Goal: Find specific page/section: Find specific page/section

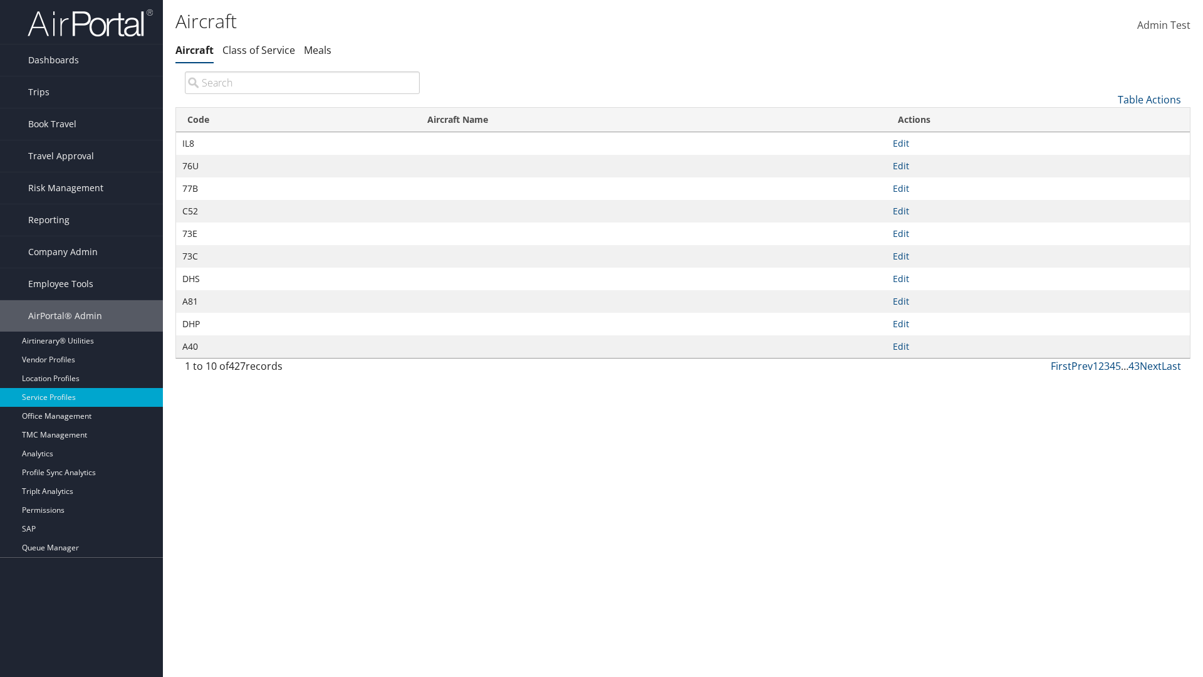
click at [296, 120] on th "Code" at bounding box center [296, 120] width 240 height 24
click at [1150, 99] on link "Table Actions" at bounding box center [1149, 100] width 63 height 14
click at [1108, 182] on link "Page Length" at bounding box center [1107, 182] width 165 height 21
click at [1108, 141] on link "25" at bounding box center [1107, 141] width 165 height 21
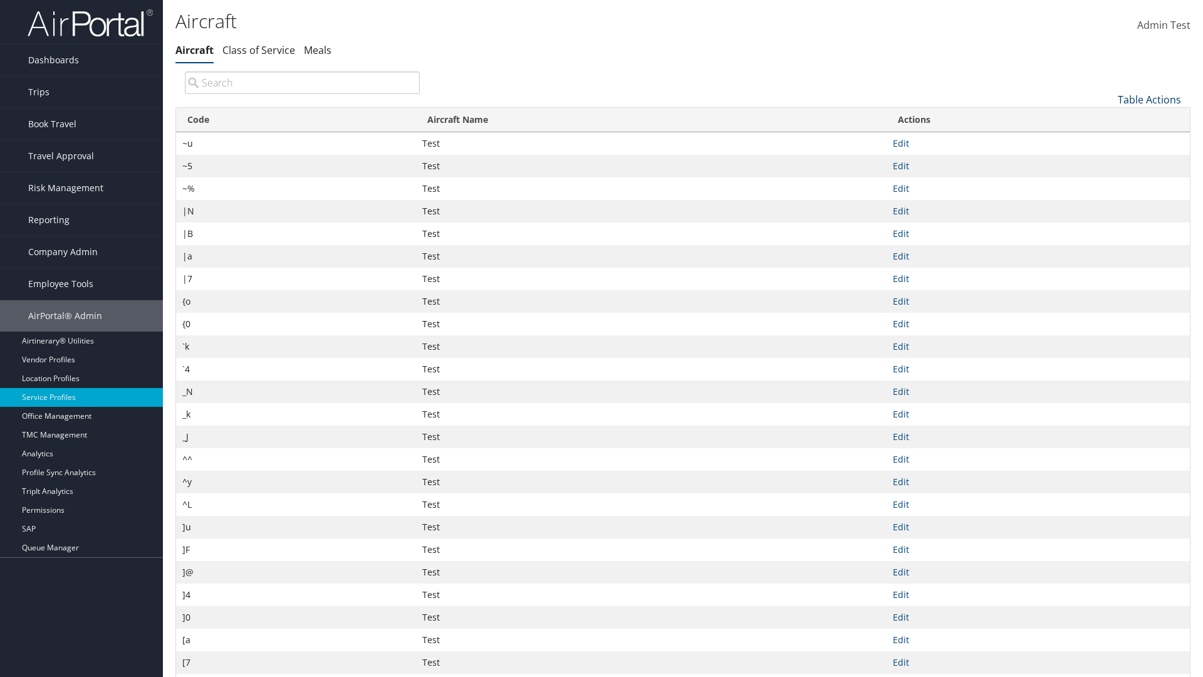
click at [1150, 99] on link "Table Actions" at bounding box center [1149, 100] width 63 height 14
click at [1108, 182] on link "Page Length" at bounding box center [1107, 182] width 165 height 21
